Goal: Task Accomplishment & Management: Complete application form

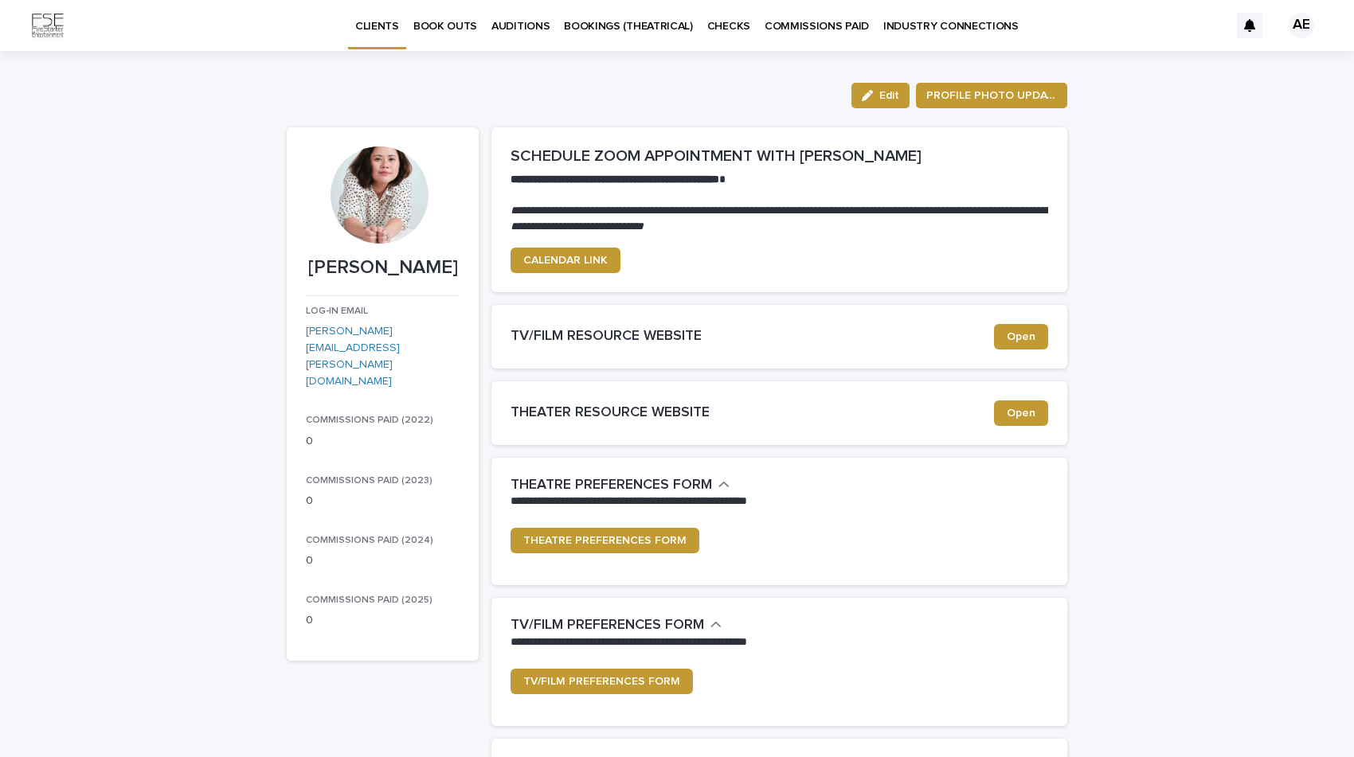
click at [455, 22] on p "BOOK OUTS" at bounding box center [445, 16] width 64 height 33
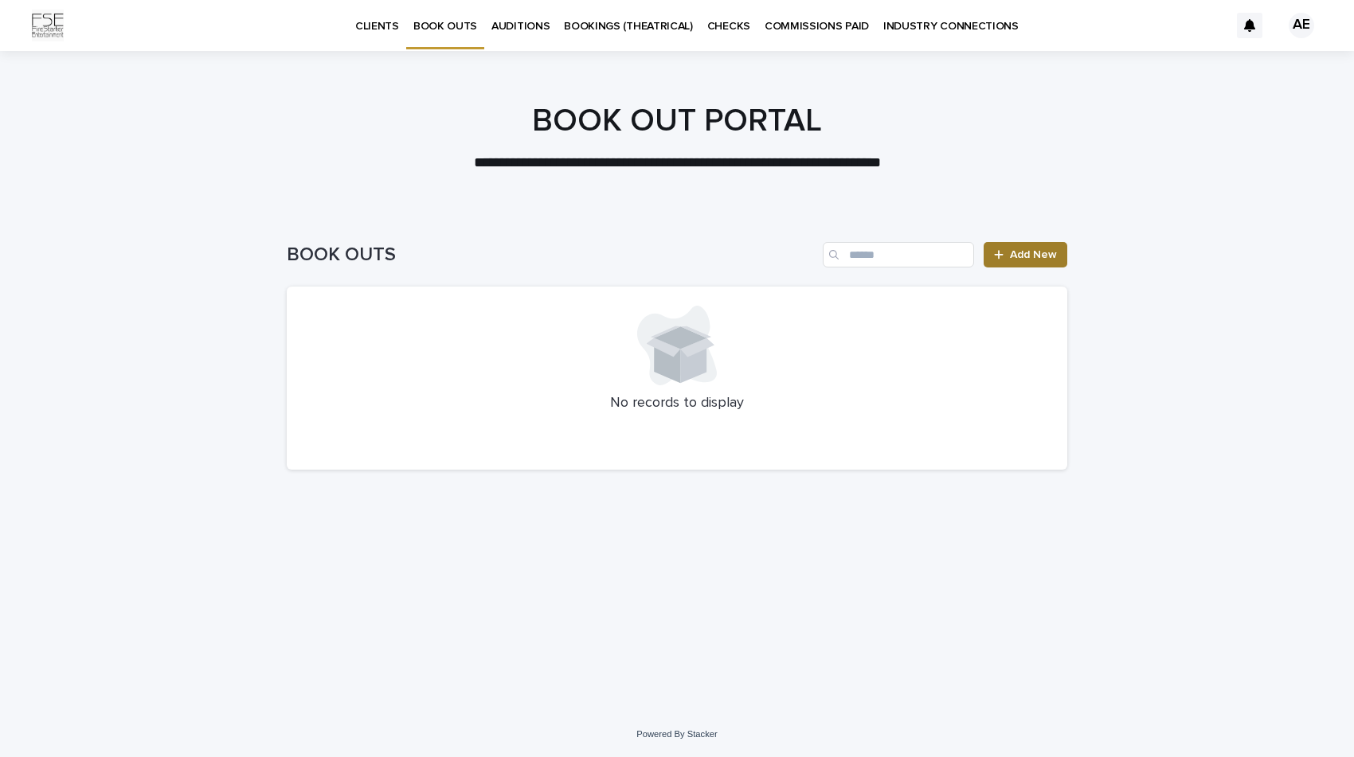
click at [1038, 256] on span "Add New" at bounding box center [1033, 254] width 47 height 11
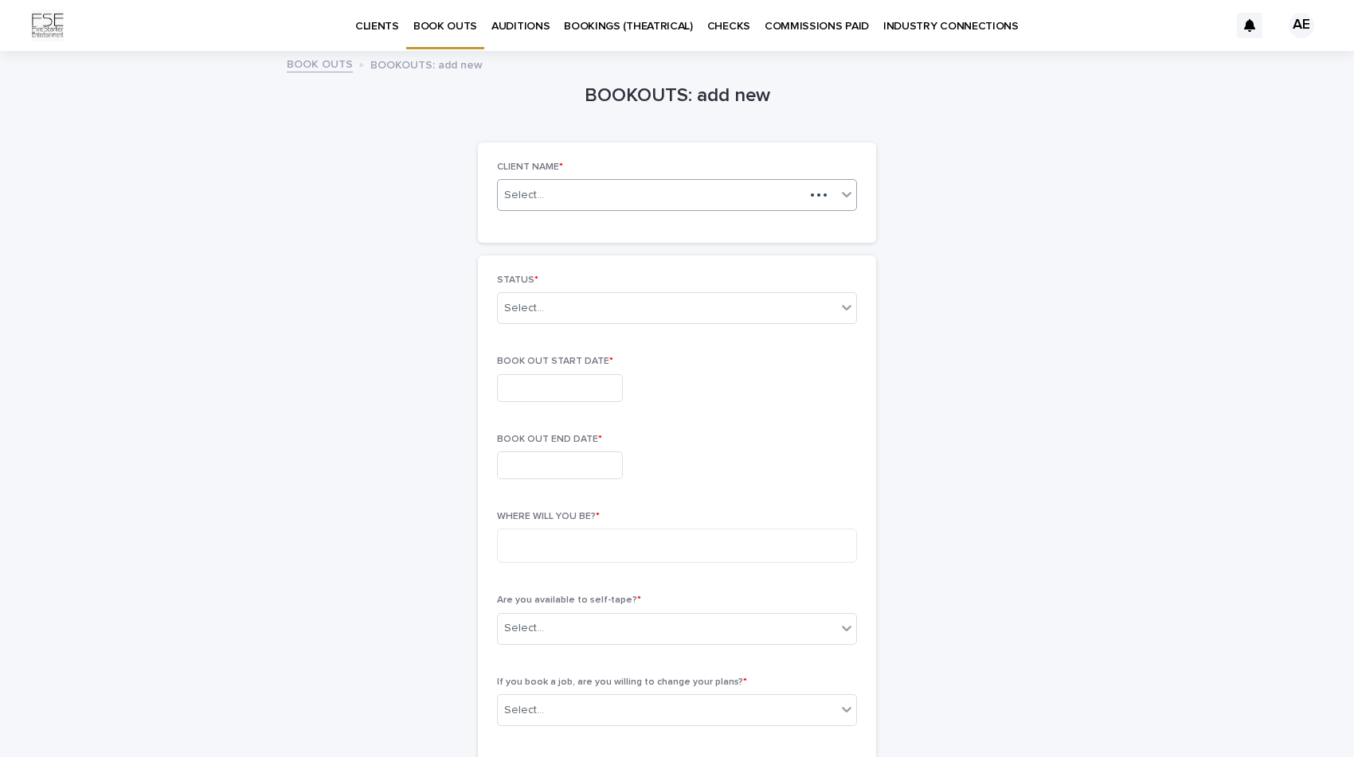
click at [583, 186] on div "Select..." at bounding box center [651, 196] width 307 height 20
click at [603, 228] on div "[PERSON_NAME]" at bounding box center [677, 224] width 358 height 28
click at [598, 319] on div "Select..." at bounding box center [677, 308] width 360 height 32
click at [600, 330] on div "CURRENT BOOK OUT" at bounding box center [677, 337] width 358 height 28
click at [571, 377] on input "text" at bounding box center [560, 388] width 126 height 28
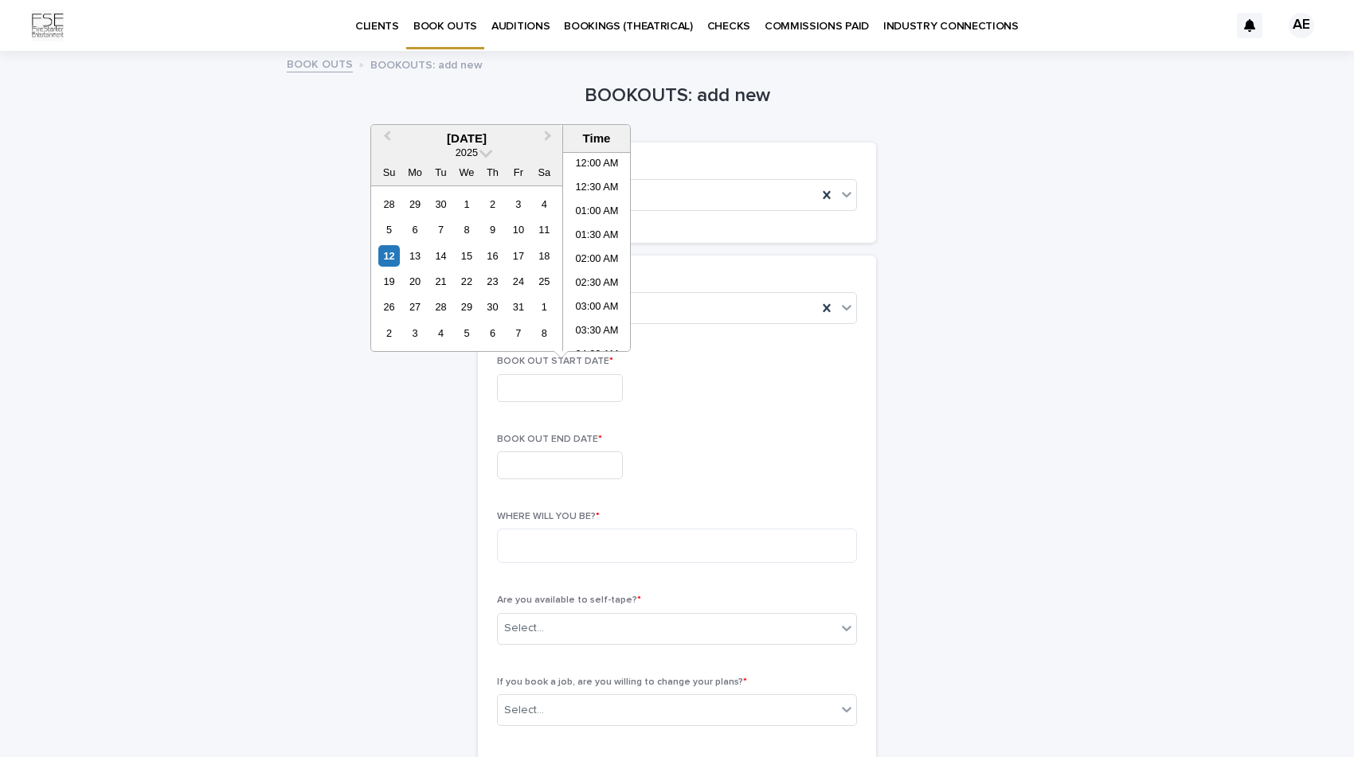
scroll to position [557, 0]
click at [470, 253] on div "15" at bounding box center [465, 255] width 21 height 21
type input "**********"
click at [574, 456] on input "text" at bounding box center [560, 465] width 126 height 28
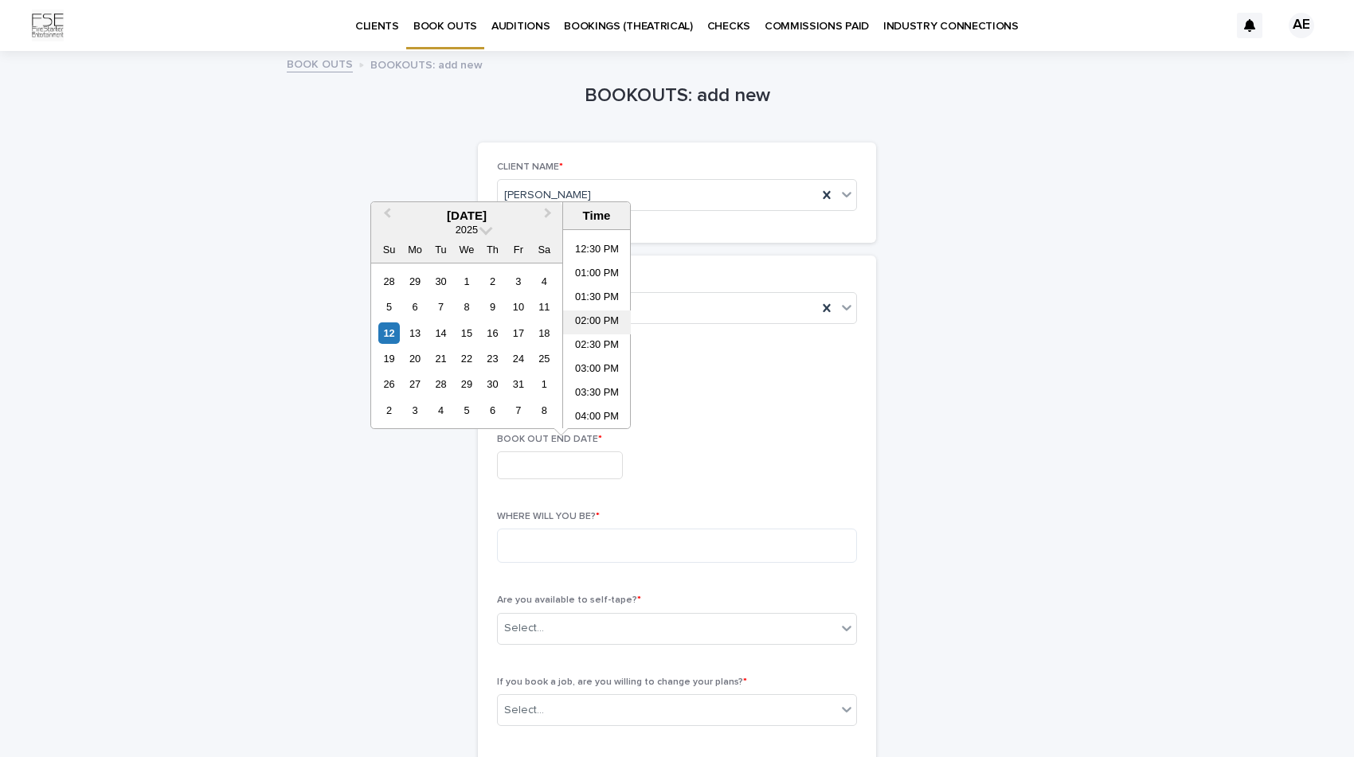
scroll to position [593, 0]
click at [463, 337] on div "15" at bounding box center [465, 332] width 21 height 21
click at [599, 268] on li "07:00 PM" at bounding box center [597, 273] width 68 height 24
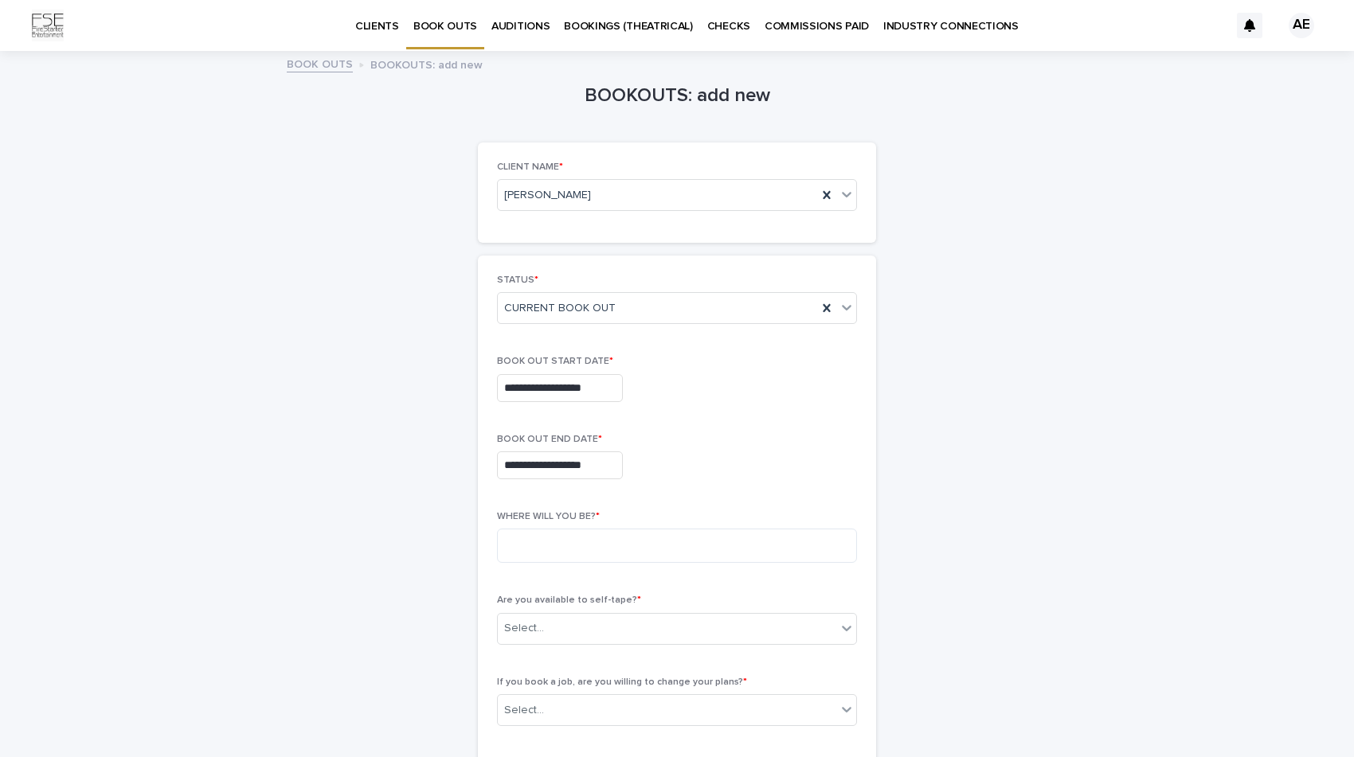
type input "**********"
click at [610, 541] on textarea at bounding box center [677, 546] width 360 height 34
type textarea "**********"
type input "*"
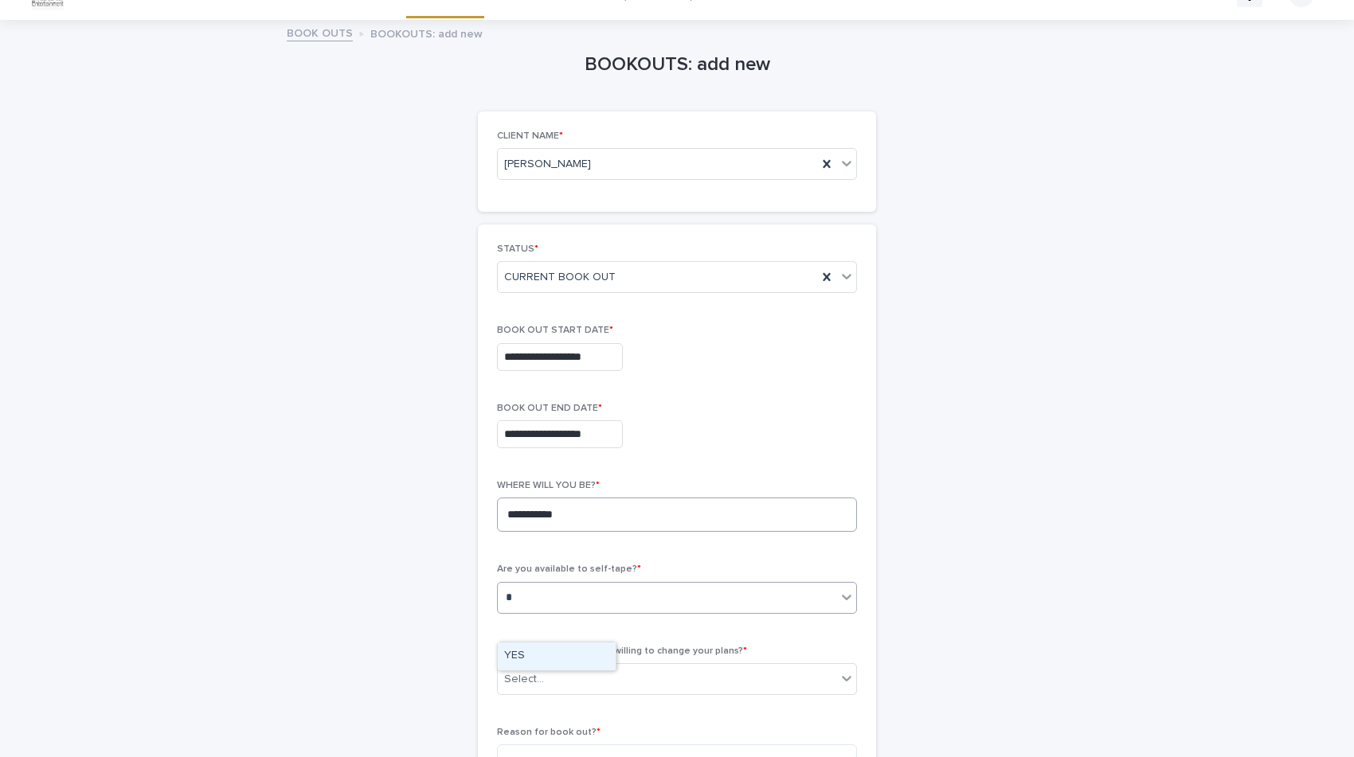
scroll to position [30, 0]
click at [523, 651] on div "YES" at bounding box center [557, 657] width 118 height 28
click at [561, 675] on div "Select..." at bounding box center [667, 680] width 338 height 26
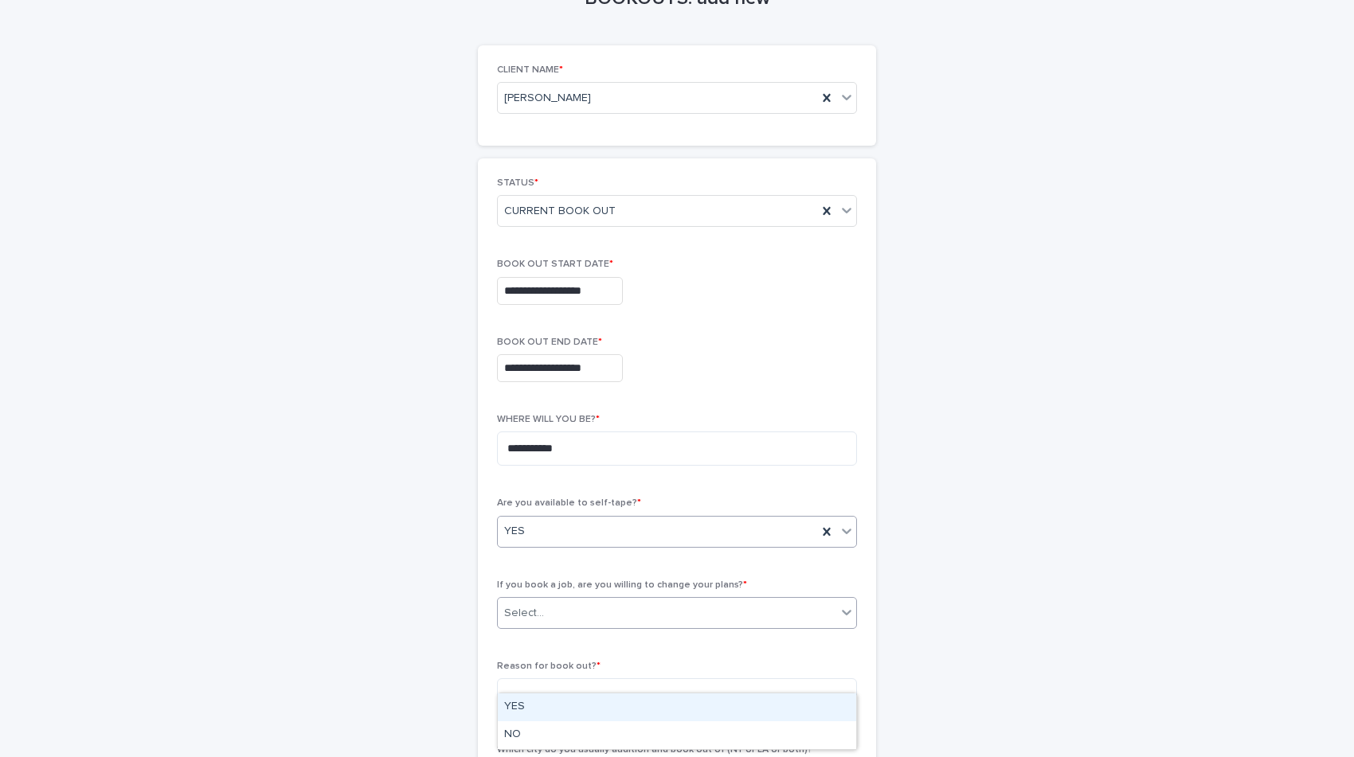
scroll to position [115, 0]
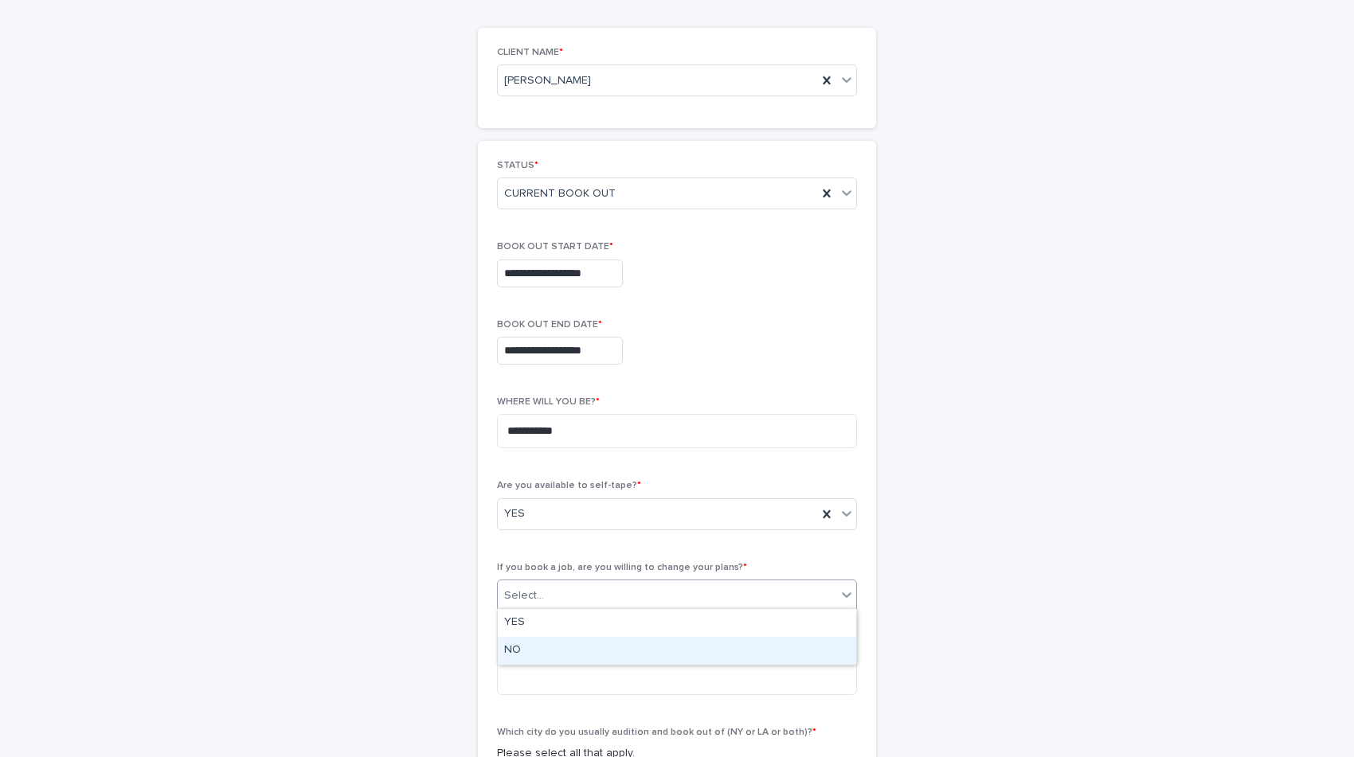
click at [530, 653] on div "NO" at bounding box center [677, 651] width 358 height 28
click at [575, 667] on textarea at bounding box center [677, 678] width 360 height 34
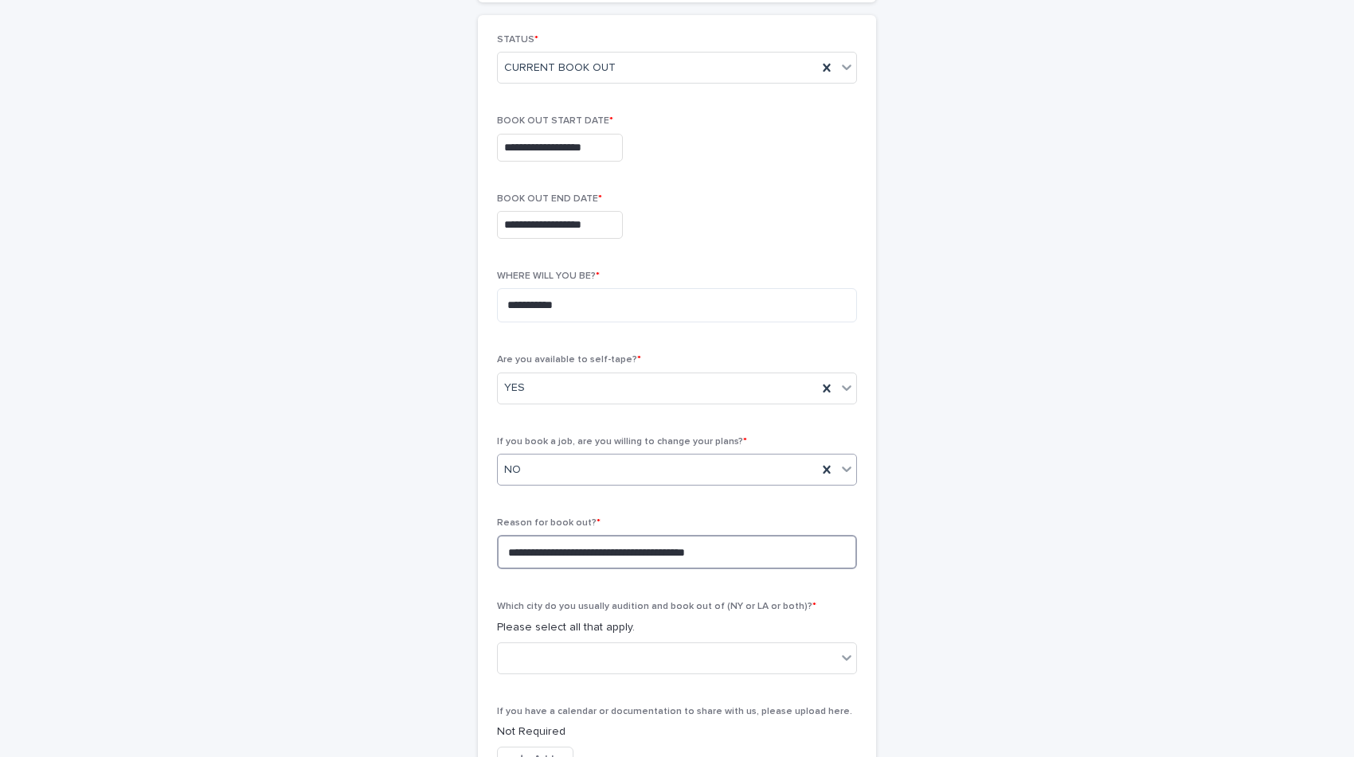
scroll to position [256, 0]
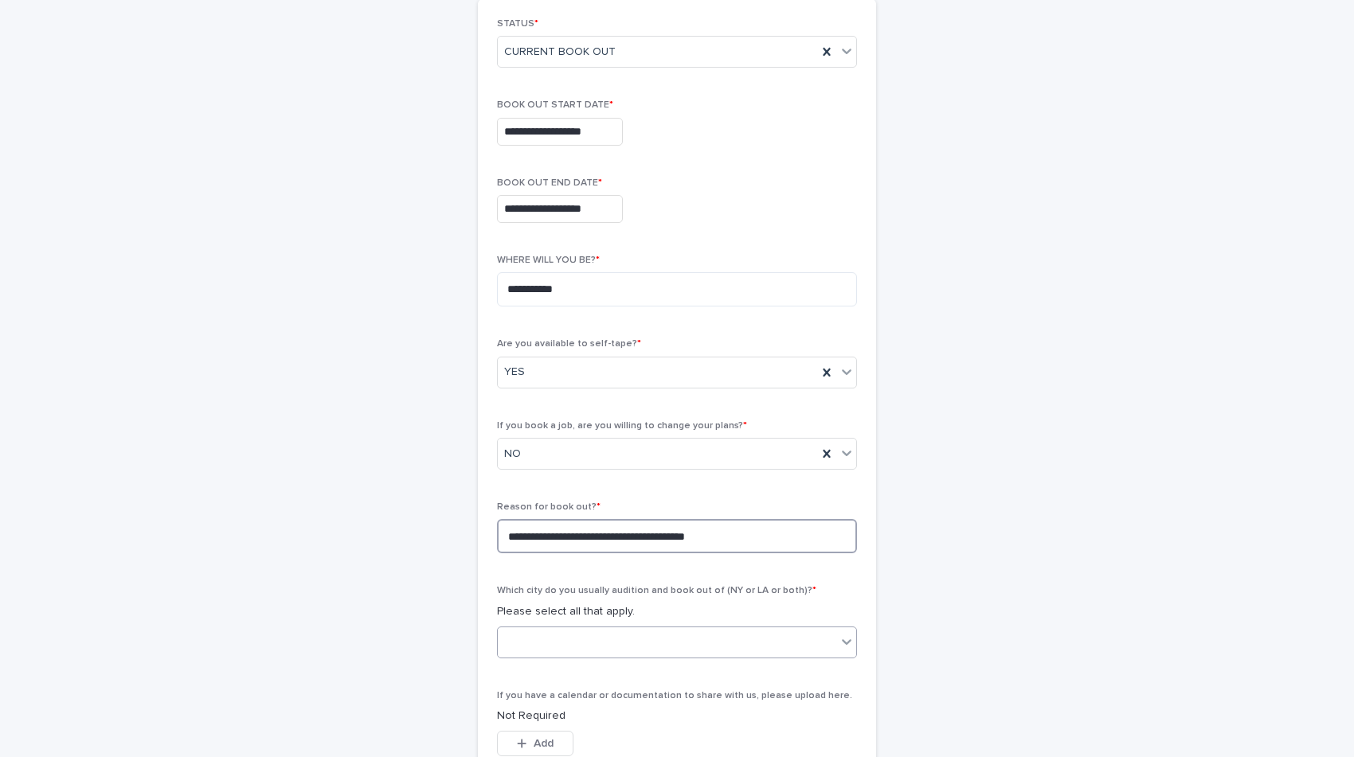
type textarea "**********"
click at [630, 629] on div at bounding box center [667, 642] width 338 height 26
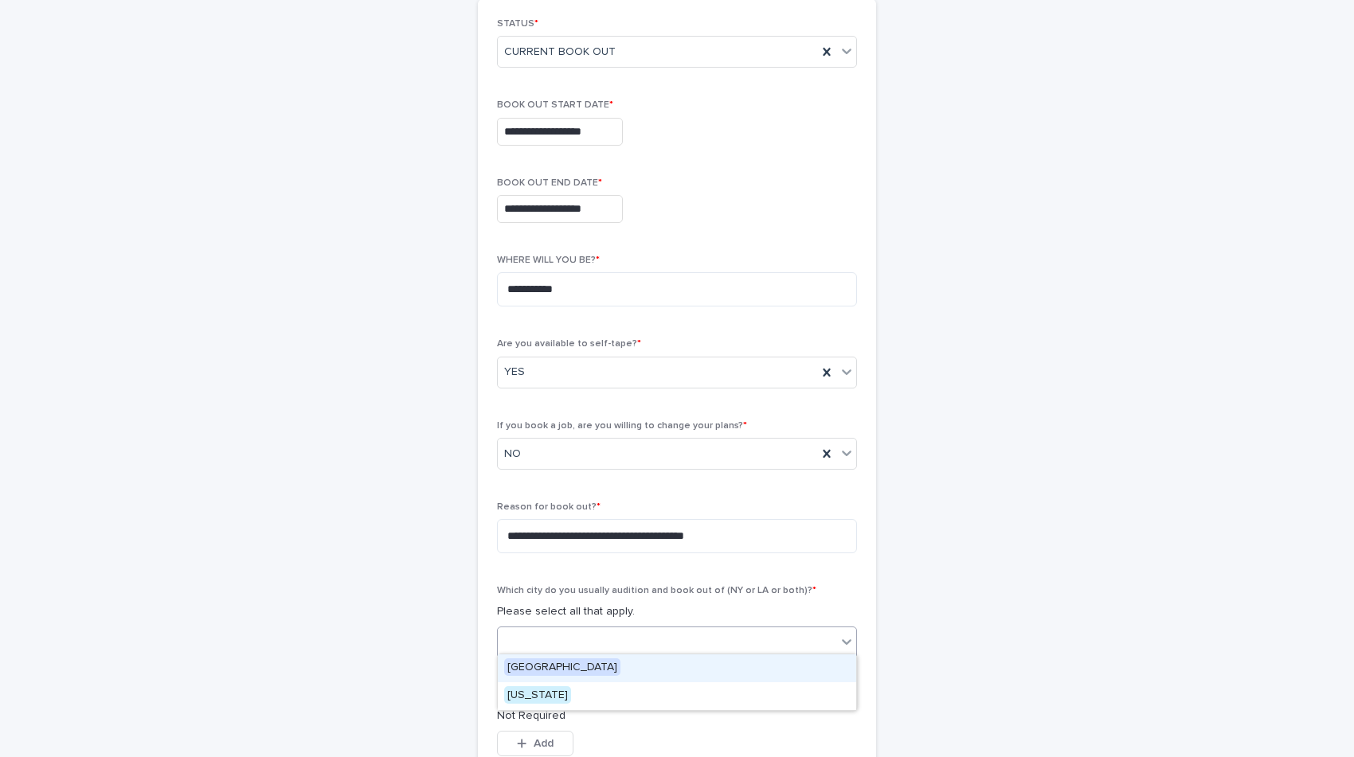
click at [602, 662] on div "[GEOGRAPHIC_DATA]" at bounding box center [677, 669] width 358 height 28
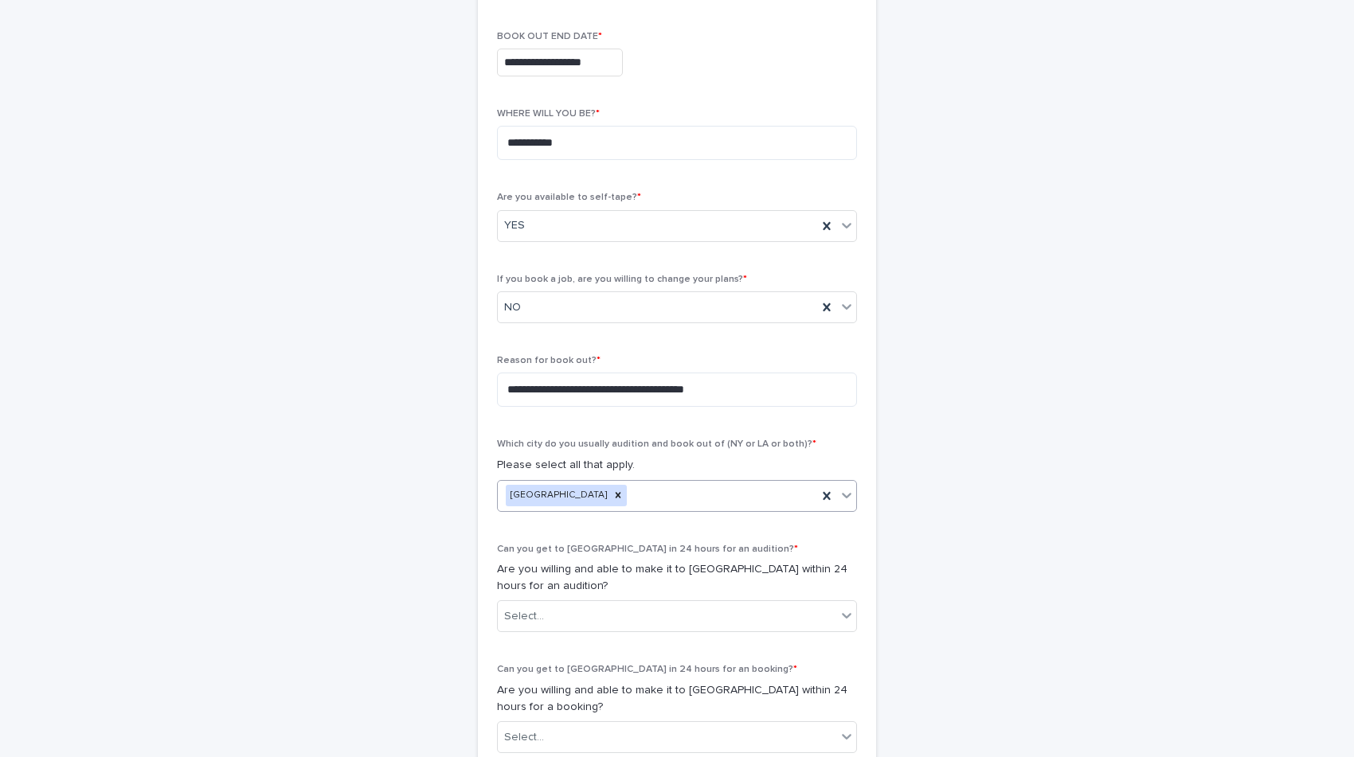
scroll to position [407, 0]
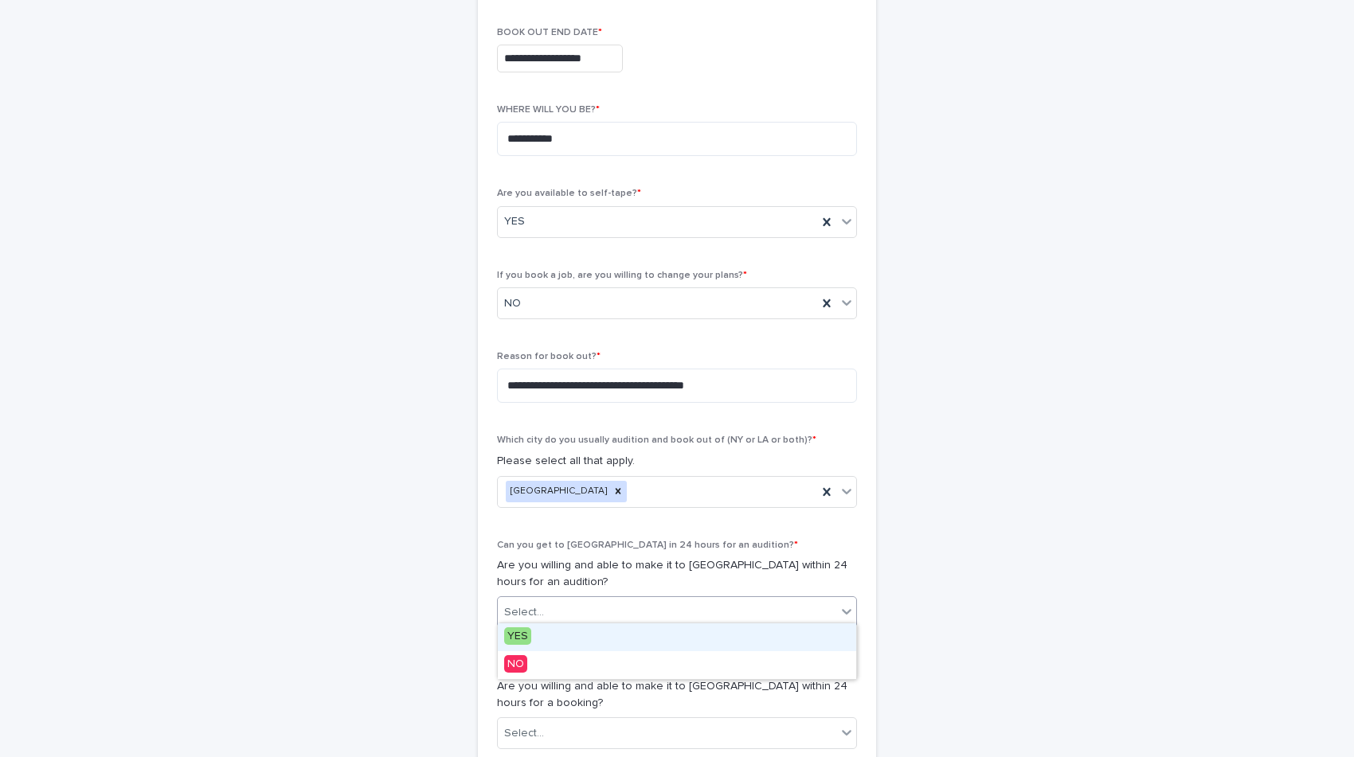
click at [600, 600] on div "Select..." at bounding box center [667, 613] width 338 height 26
click at [588, 633] on div "YES" at bounding box center [677, 637] width 358 height 28
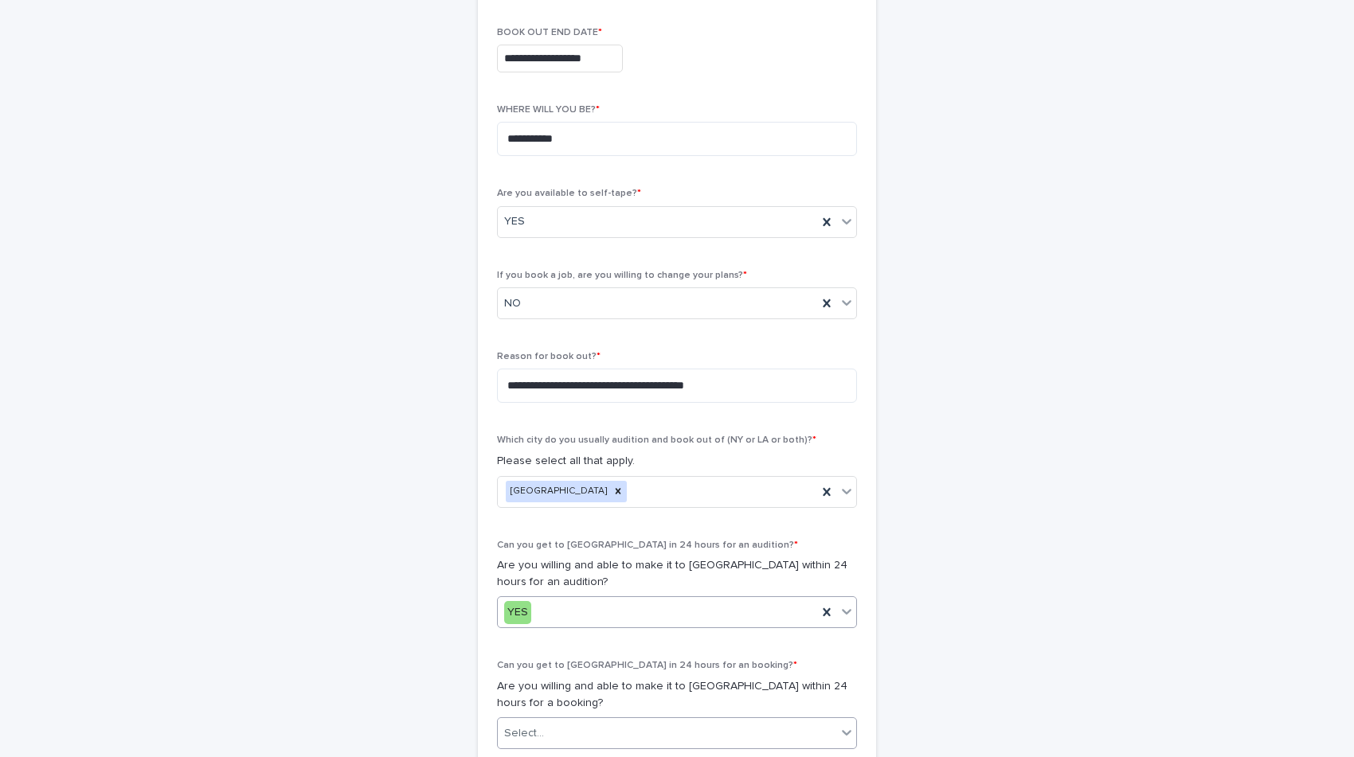
click at [582, 727] on div "Select..." at bounding box center [667, 734] width 338 height 26
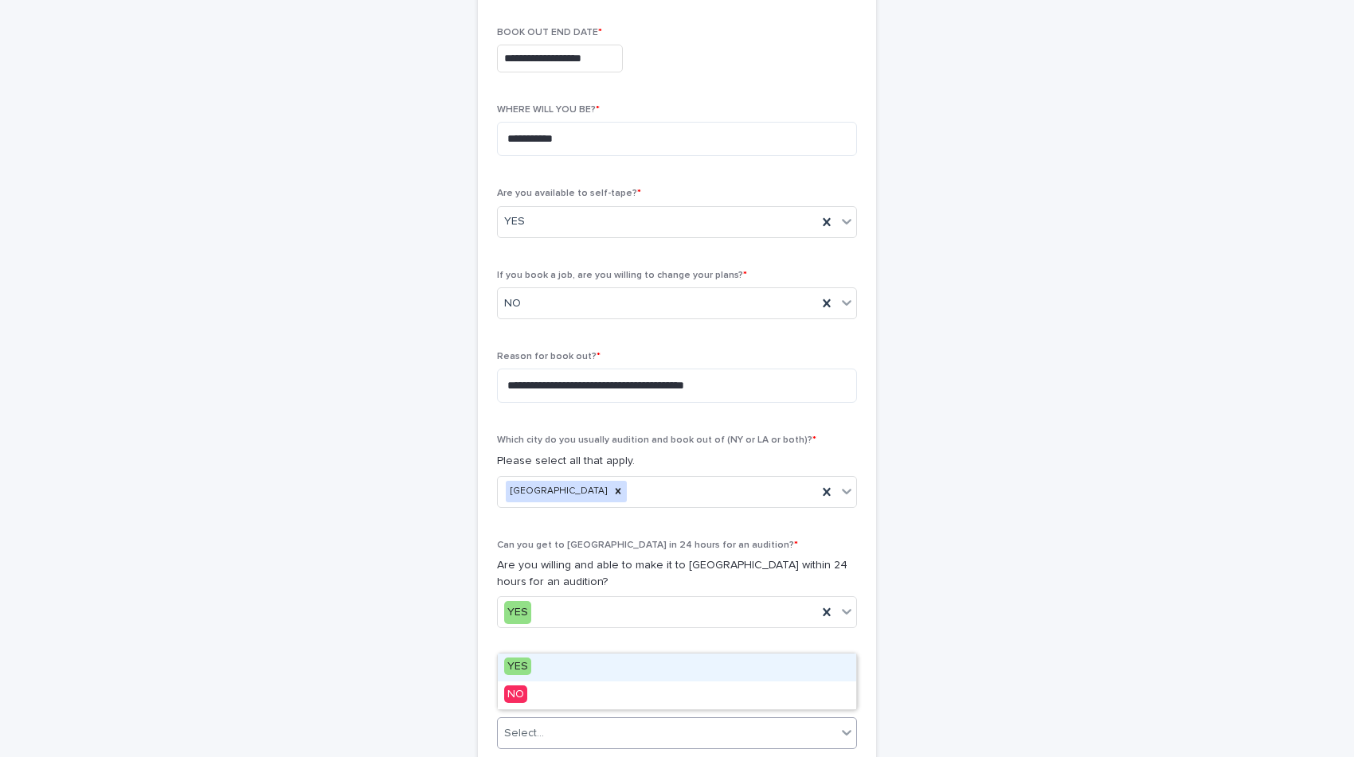
click at [561, 664] on div "YES" at bounding box center [677, 668] width 358 height 28
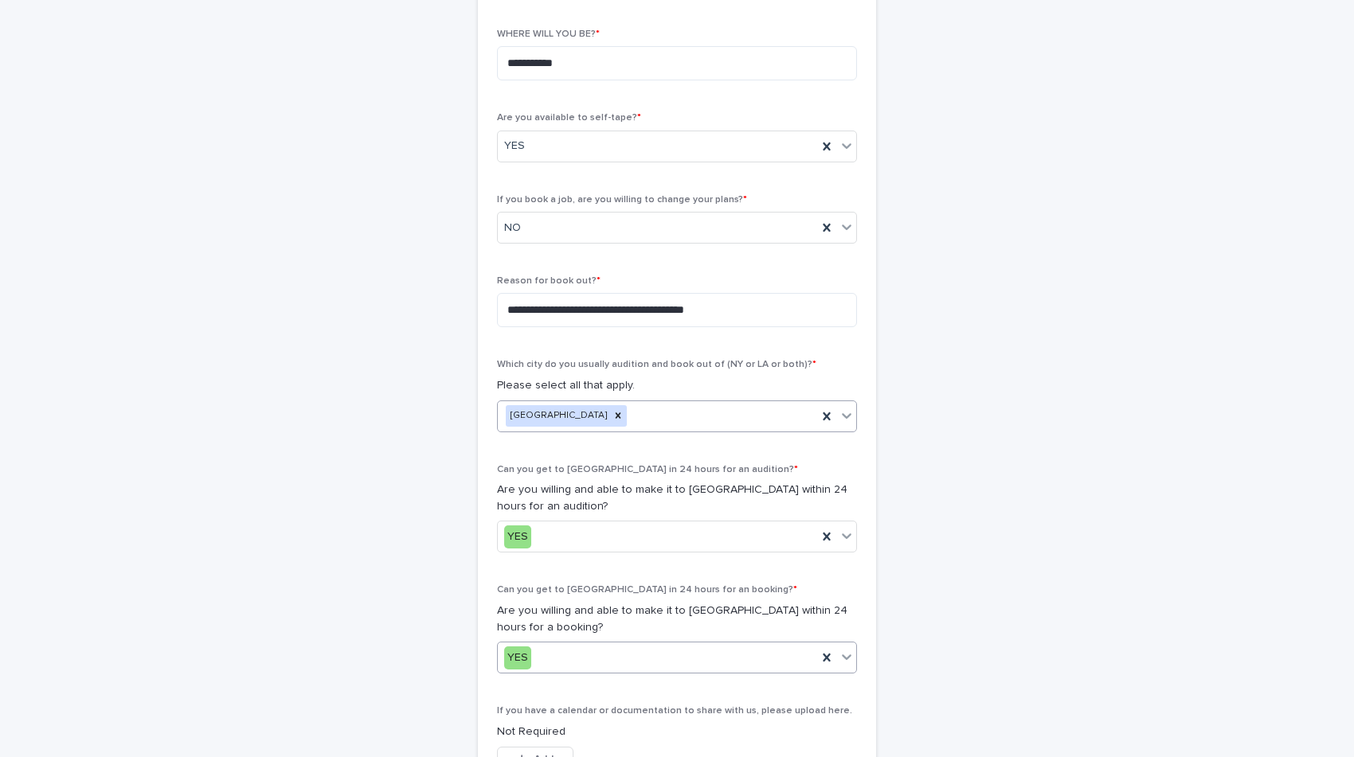
scroll to position [485, 0]
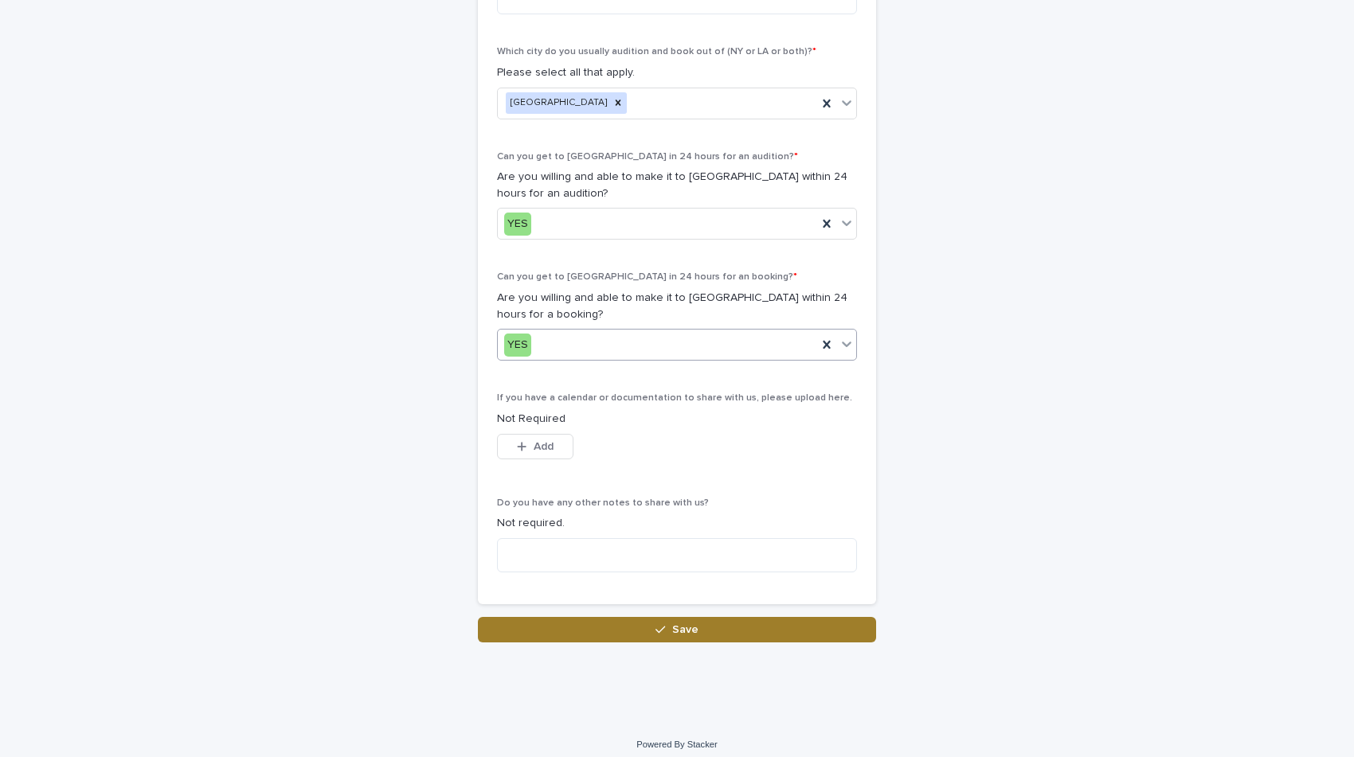
click at [698, 617] on button "Save" at bounding box center [677, 629] width 398 height 25
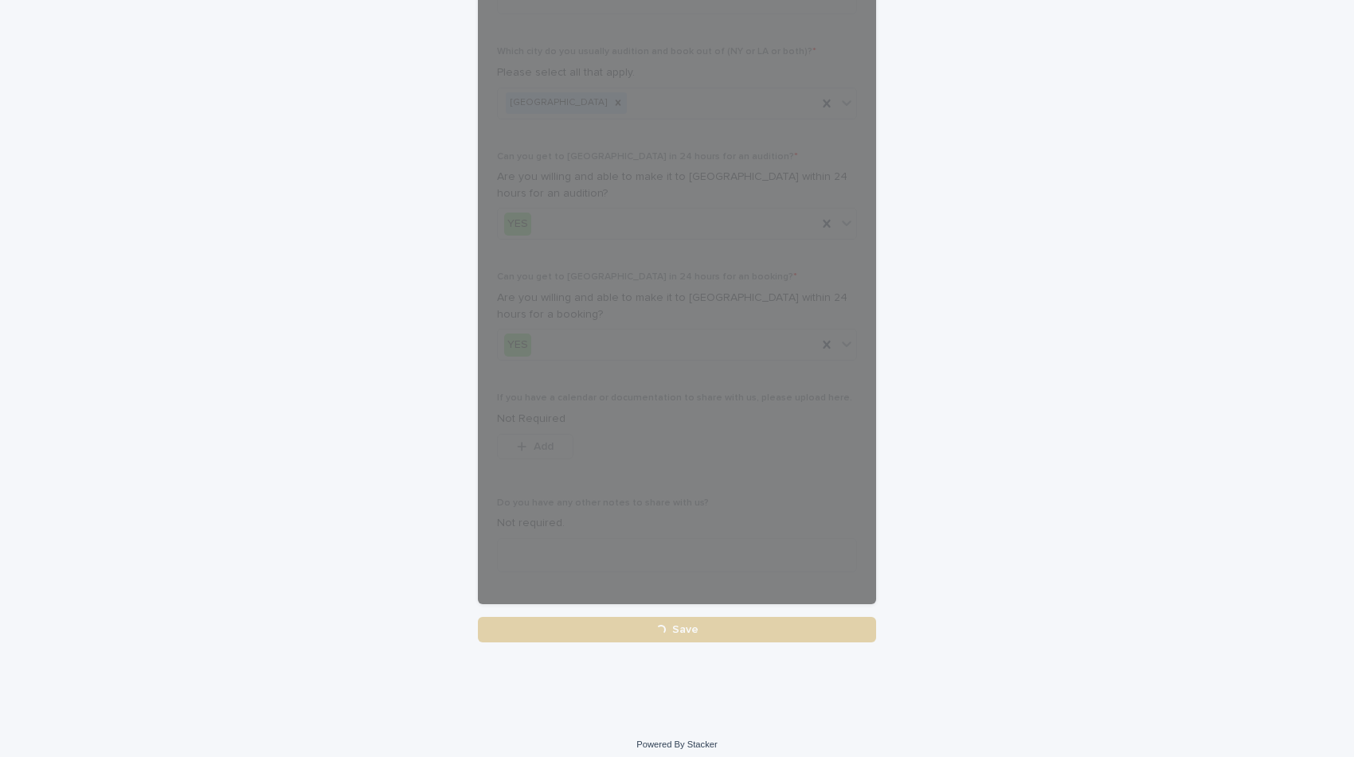
scroll to position [795, 0]
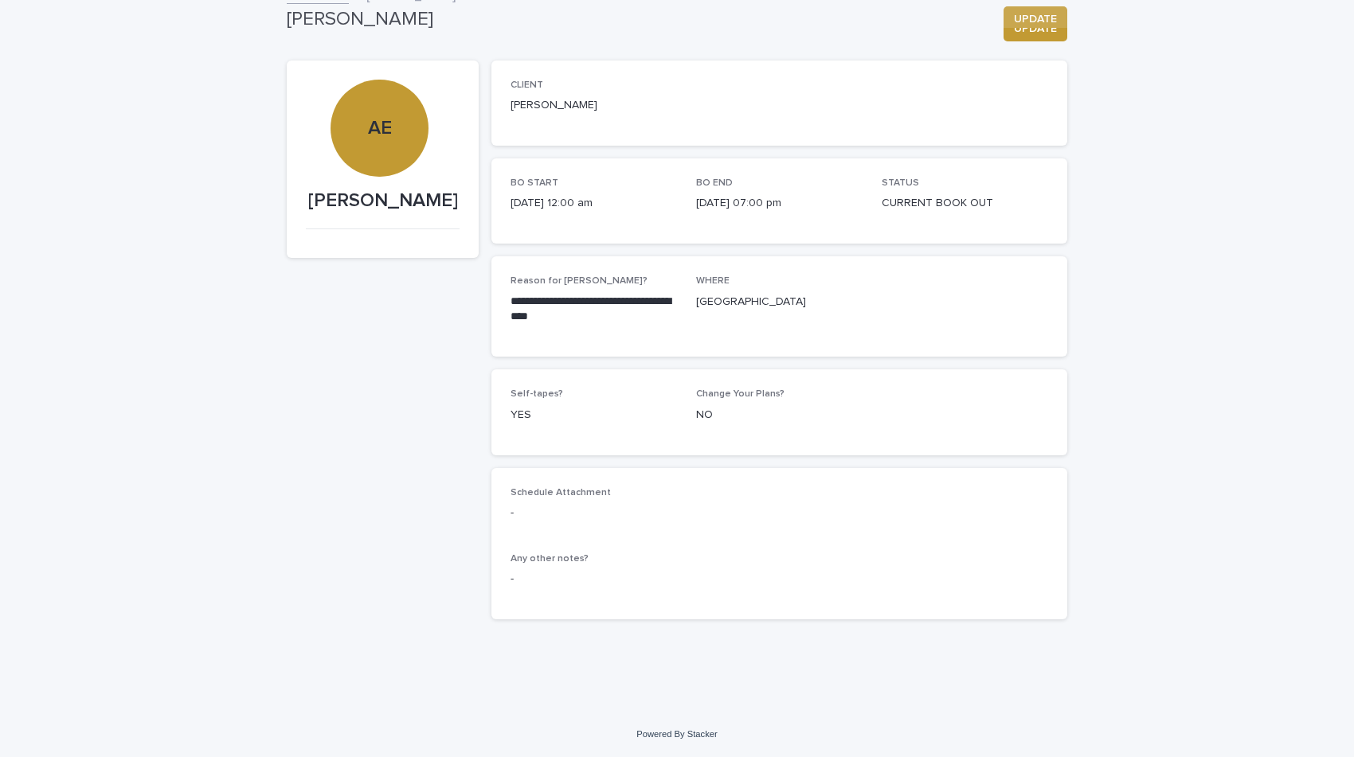
scroll to position [61, 0]
